Goal: Information Seeking & Learning: Check status

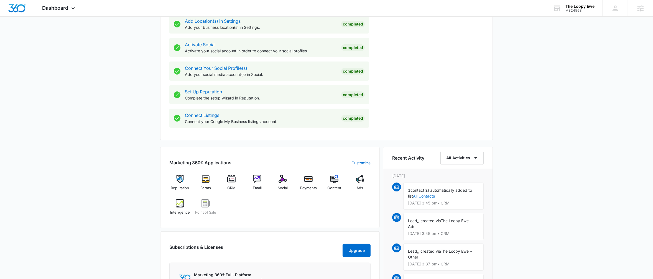
scroll to position [223, 0]
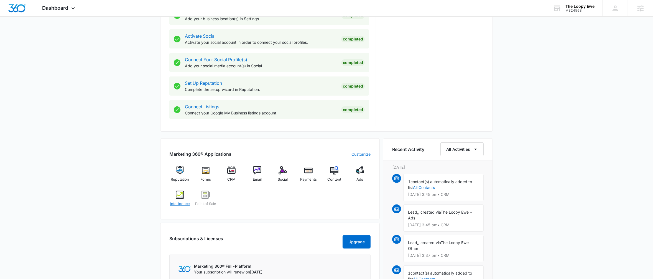
click at [174, 199] on div "Intelligence" at bounding box center [179, 201] width 21 height 20
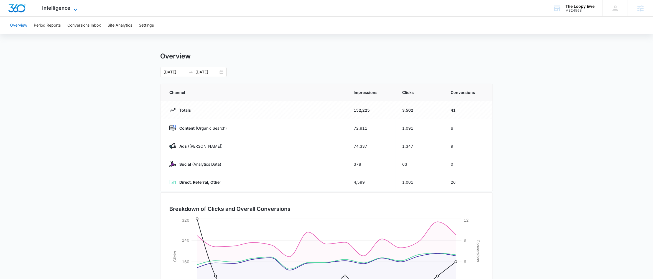
click at [63, 9] on span "Intelligence" at bounding box center [56, 8] width 28 height 6
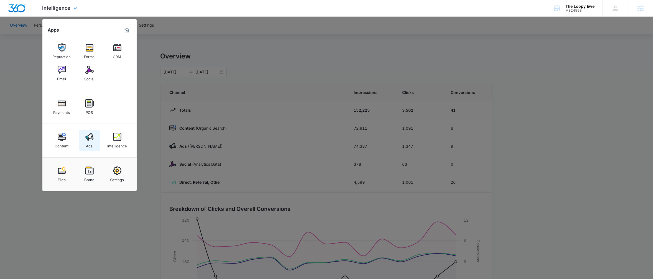
click at [88, 140] on img at bounding box center [89, 137] width 8 height 8
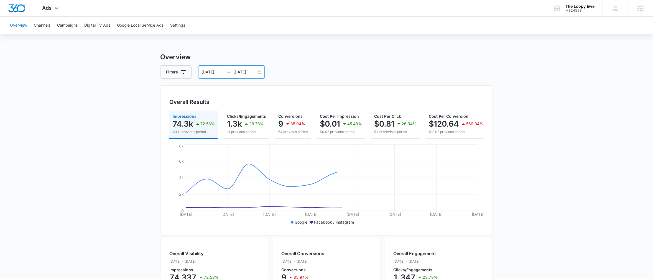
click at [260, 73] on div "08/20/2025 09/03/2025" at bounding box center [231, 71] width 67 height 13
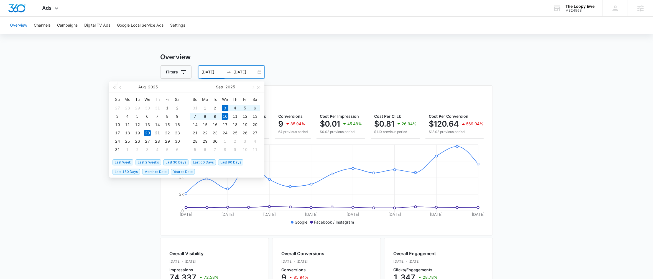
click at [123, 161] on span "Last Week" at bounding box center [123, 162] width 21 height 6
type input "09/03/2025"
type input "09/10/2025"
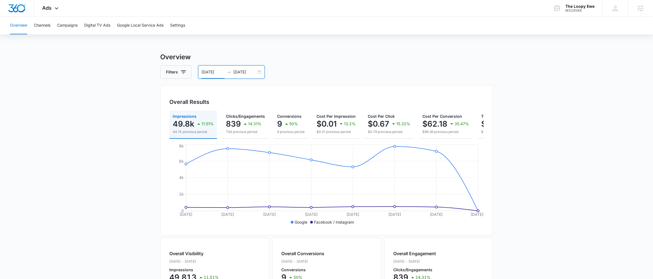
click at [214, 73] on input "09/03/2025" at bounding box center [213, 72] width 23 height 6
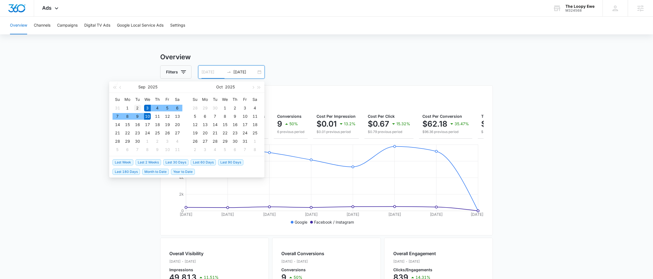
type input "09/02/2025"
click at [140, 107] on div "2" at bounding box center [137, 108] width 7 height 7
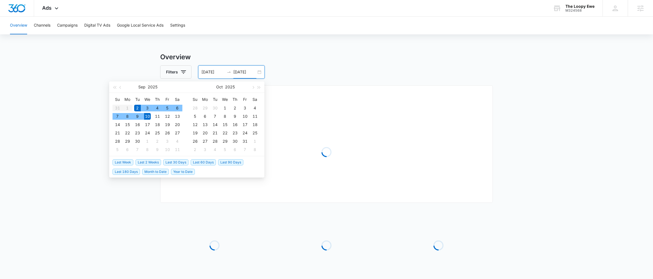
type input "09/10/2025"
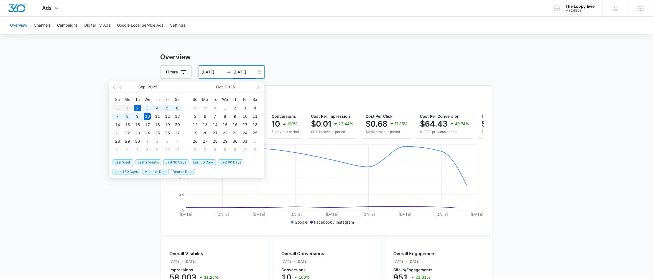
click at [294, 66] on div "Filters 09/02/2025 09/10/2025" at bounding box center [326, 71] width 333 height 13
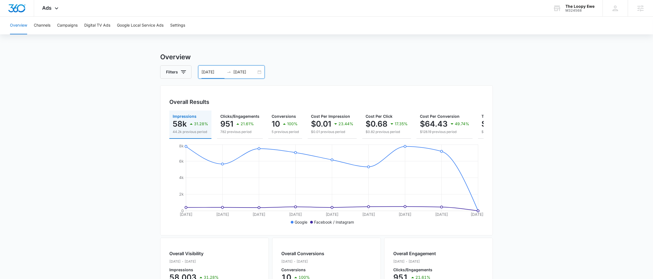
click at [209, 73] on input "09/02/2025" at bounding box center [213, 72] width 23 height 6
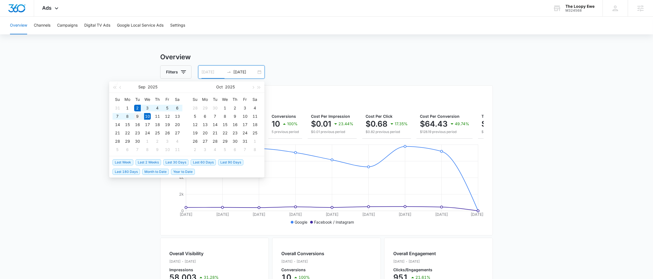
type input "09/09/2025"
click at [137, 118] on div "9" at bounding box center [137, 116] width 7 height 7
type input "09/10/2025"
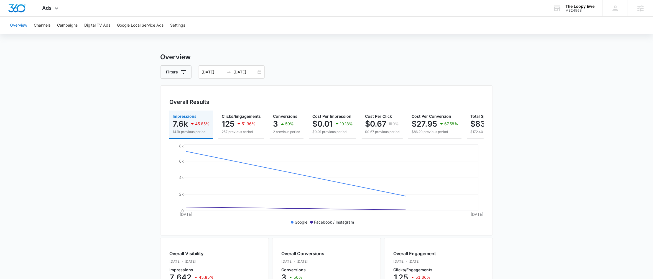
click at [448, 54] on h3 "Overview" at bounding box center [326, 57] width 333 height 10
click at [207, 73] on input "09/09/2025" at bounding box center [213, 72] width 23 height 6
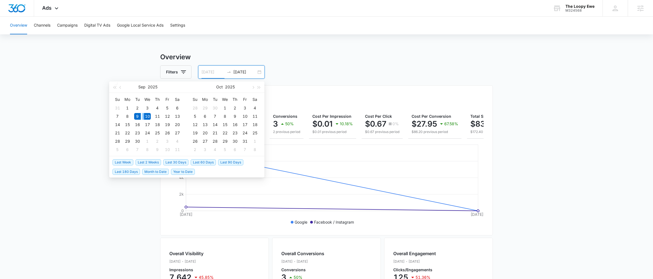
type input "09/09/2025"
click at [135, 115] on div "9" at bounding box center [137, 116] width 7 height 7
type input "09/16/2025"
click at [136, 125] on div "16" at bounding box center [137, 124] width 7 height 7
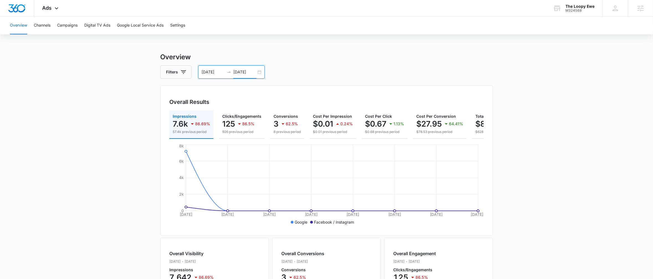
click at [212, 76] on div "09/09/2025 09/16/2025" at bounding box center [231, 71] width 67 height 13
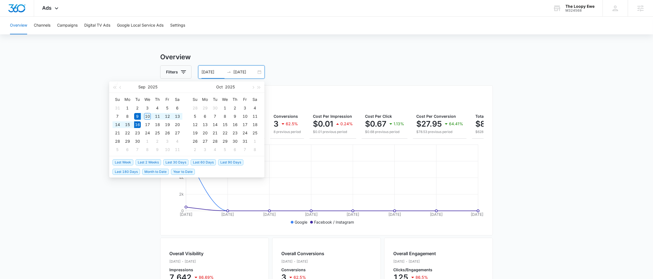
click at [262, 72] on div "09/09/2025 09/16/2025" at bounding box center [231, 71] width 67 height 13
click at [121, 160] on span "Last Week" at bounding box center [123, 162] width 21 height 6
type input "09/03/2025"
type input "09/10/2025"
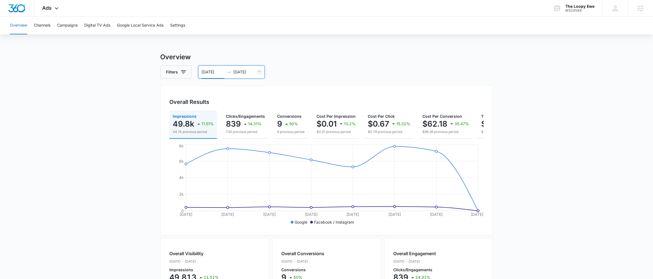
click at [219, 76] on div "09/03/2025 09/10/2025" at bounding box center [231, 71] width 67 height 13
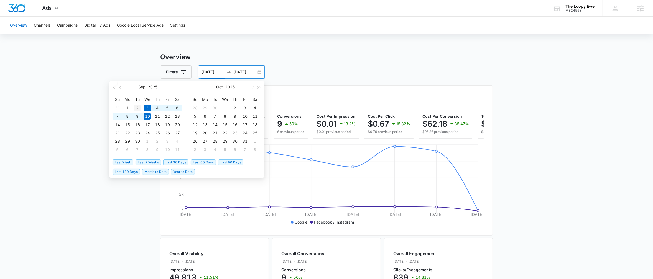
type input "09/02/2025"
click at [139, 108] on div "2" at bounding box center [137, 108] width 7 height 7
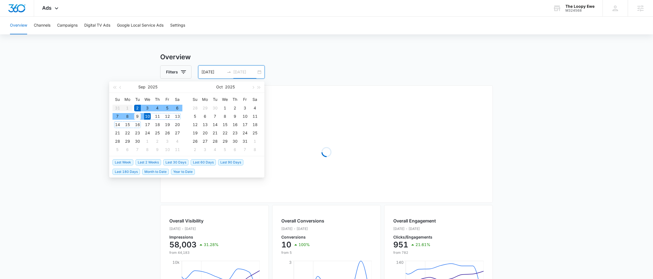
type input "09/09/2025"
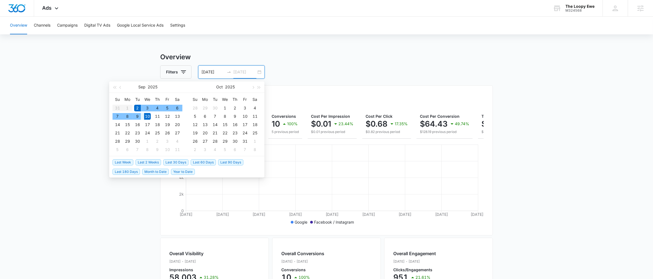
click at [139, 117] on div "9" at bounding box center [137, 116] width 7 height 7
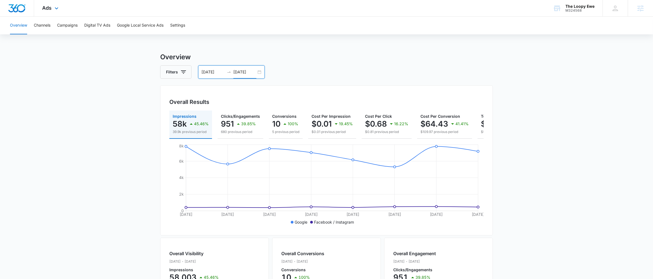
click at [44, 4] on div "Ads Apps Reputation Forms CRM Email Social Payments POS Content Ads Intelligenc…" at bounding box center [51, 8] width 34 height 16
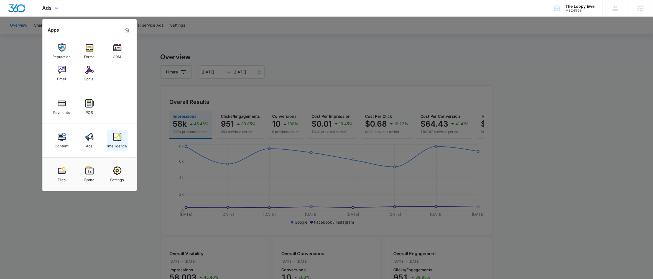
click at [115, 136] on img at bounding box center [117, 137] width 8 height 8
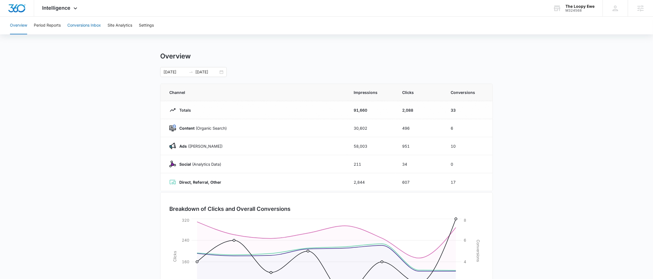
click at [90, 30] on button "Conversions Inbox" at bounding box center [84, 26] width 34 height 18
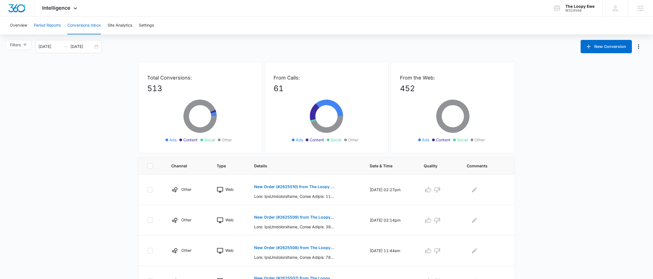
click at [59, 31] on button "Period Reports" at bounding box center [47, 26] width 27 height 18
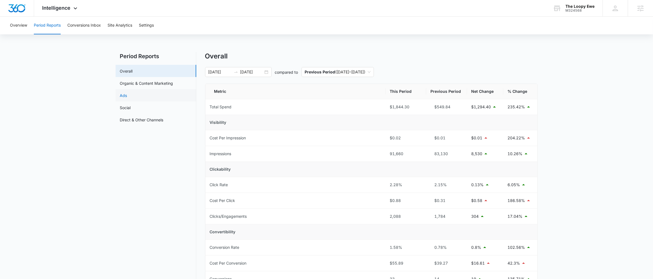
click at [127, 93] on link "Ads" at bounding box center [123, 96] width 7 height 6
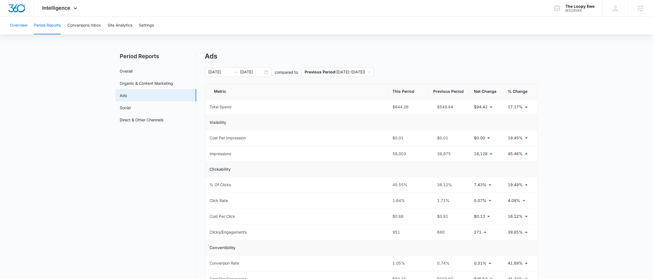
click at [15, 27] on button "Overview" at bounding box center [18, 26] width 17 height 18
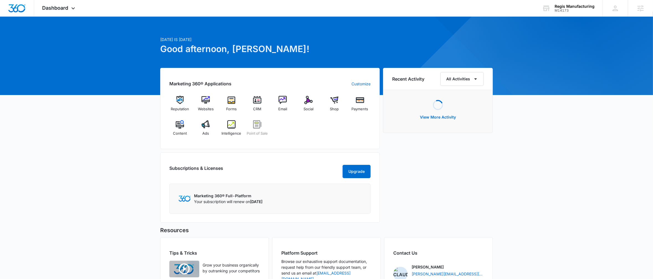
scroll to position [6, 0]
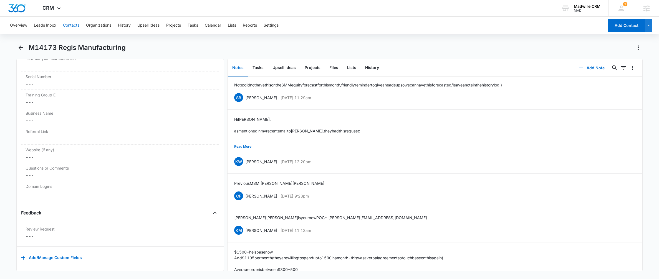
scroll to position [3668, 0]
